Goal: Find specific page/section: Find specific page/section

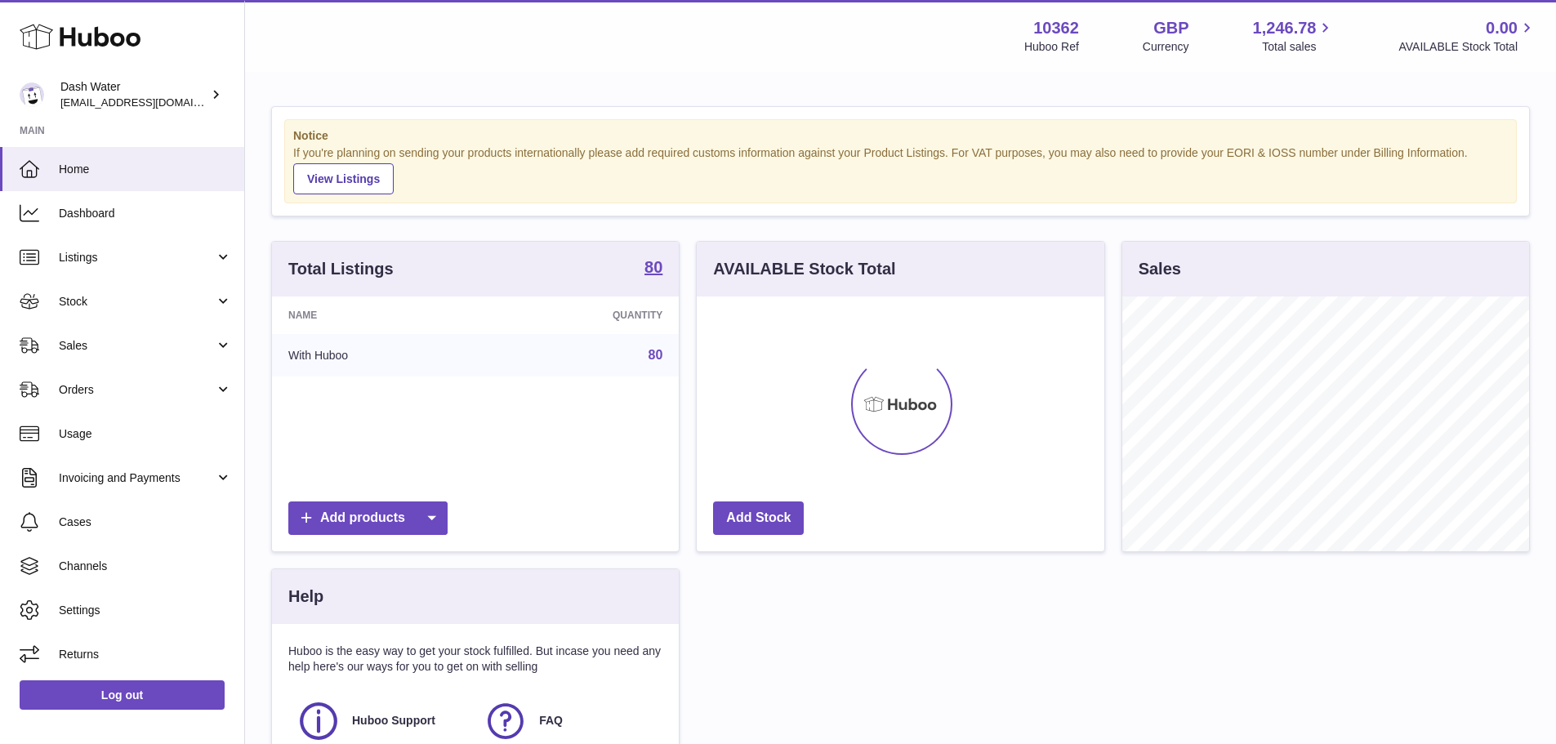
scroll to position [255, 408]
click at [85, 341] on span "Sales" at bounding box center [137, 346] width 156 height 16
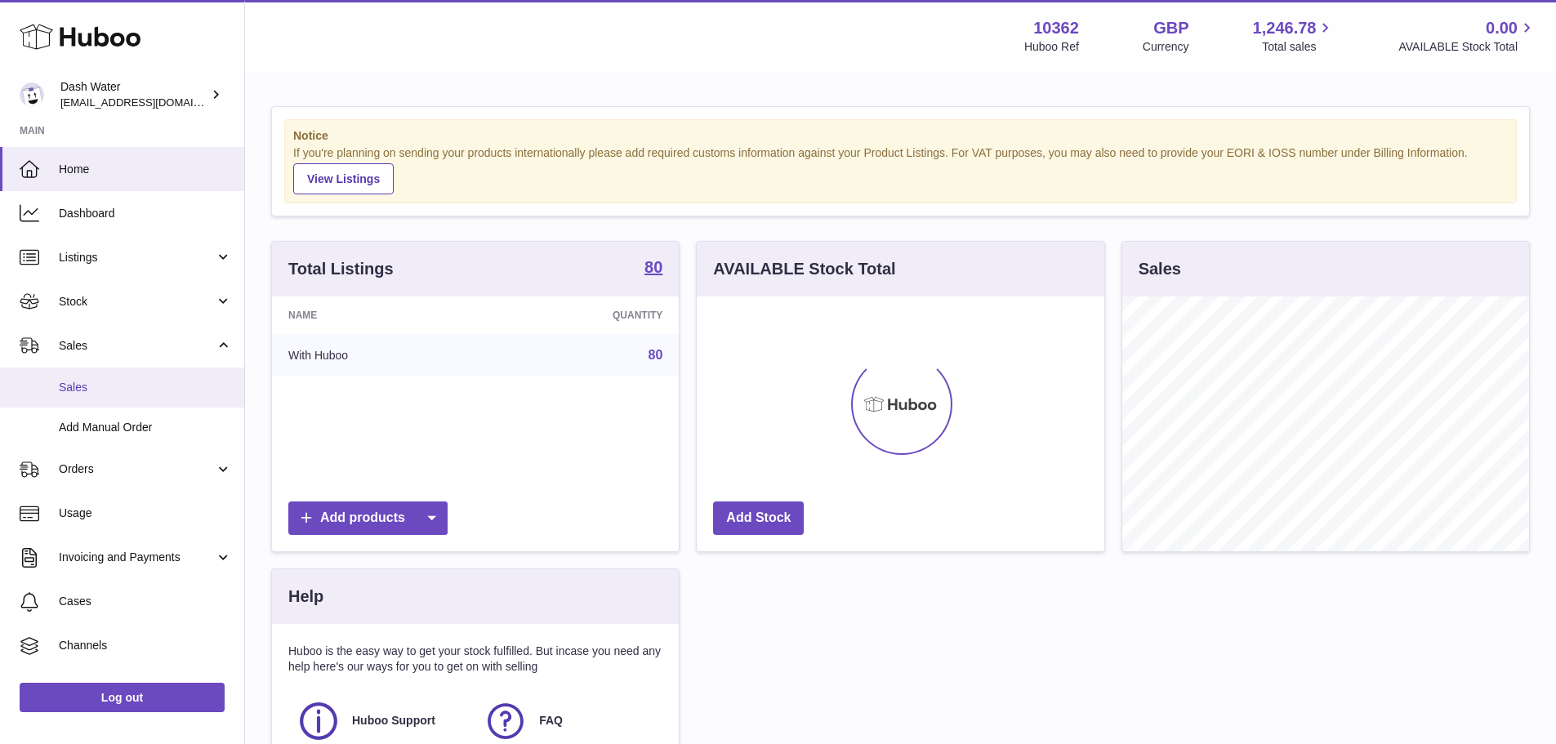
click at [85, 385] on span "Sales" at bounding box center [145, 388] width 173 height 16
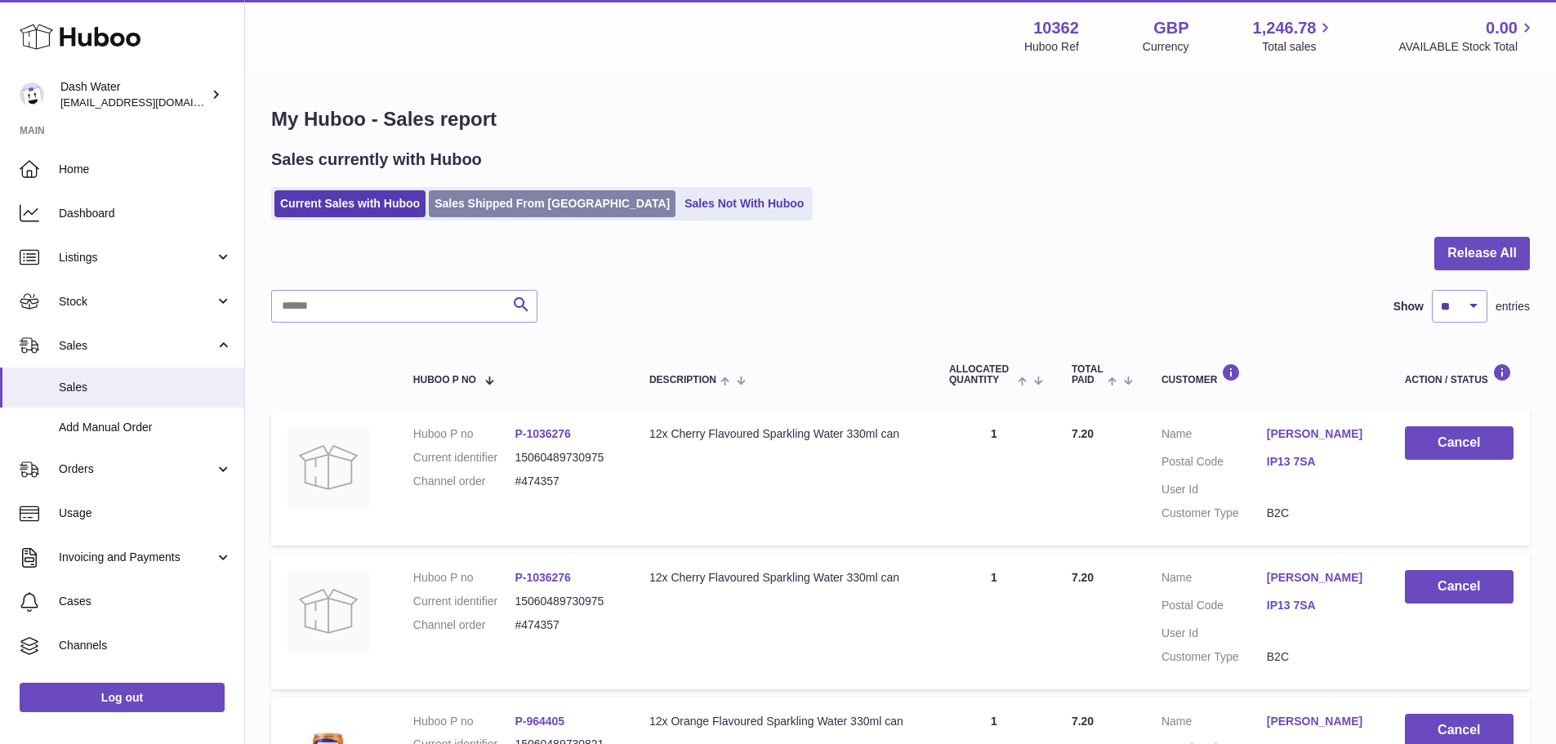
click at [538, 207] on link "Sales Shipped From Huboo" at bounding box center [552, 203] width 247 height 27
